Goal: Entertainment & Leisure: Consume media (video, audio)

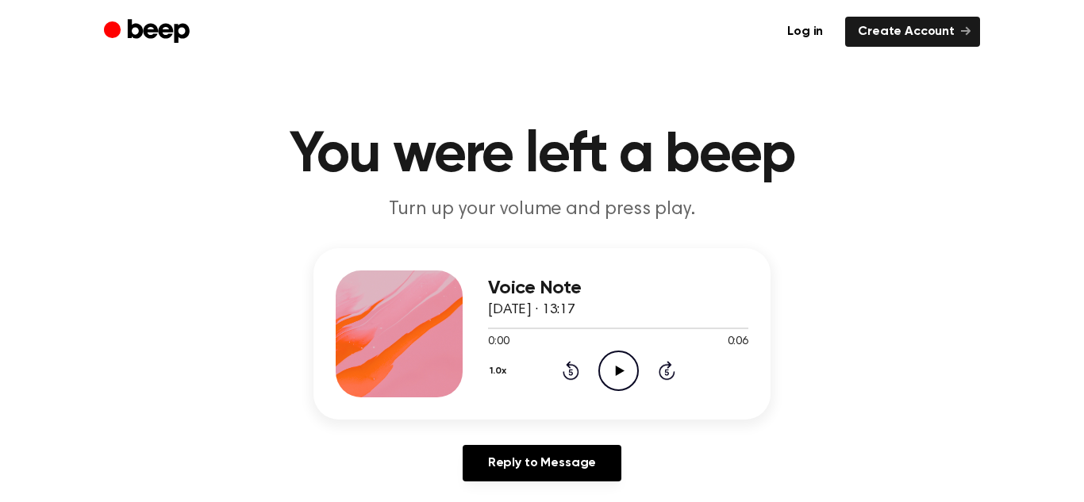
click at [629, 372] on icon "Play Audio" at bounding box center [618, 371] width 40 height 40
click at [627, 374] on icon "Play Audio" at bounding box center [618, 371] width 40 height 40
click at [625, 369] on icon "Play Audio" at bounding box center [618, 371] width 40 height 40
click at [623, 367] on icon "Play Audio" at bounding box center [618, 371] width 40 height 40
